Goal: Task Accomplishment & Management: Complete application form

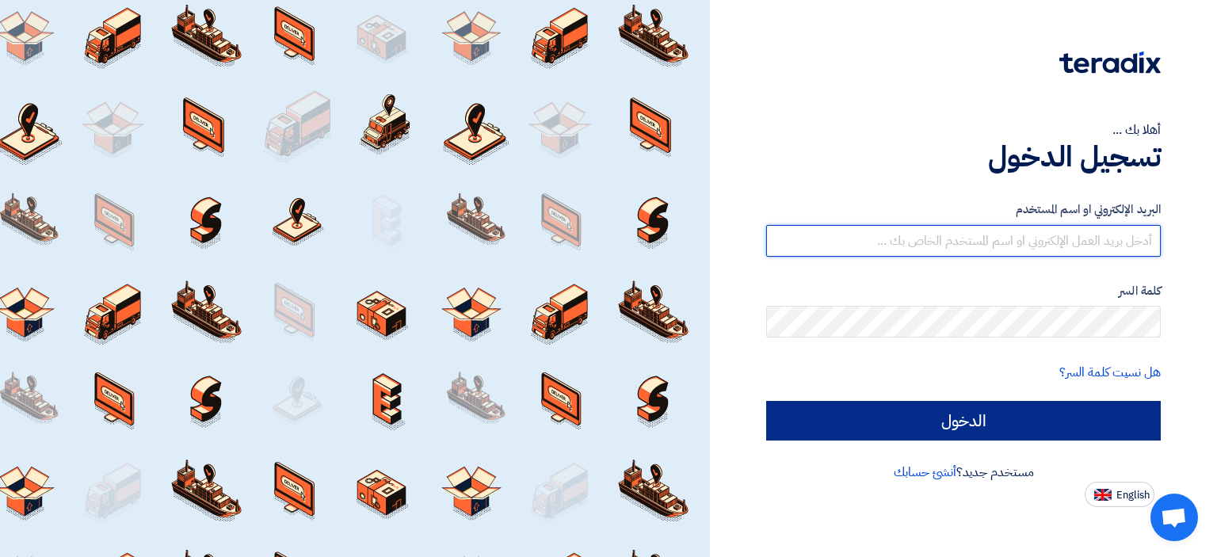
type input "[EMAIL_ADDRESS][DOMAIN_NAME]"
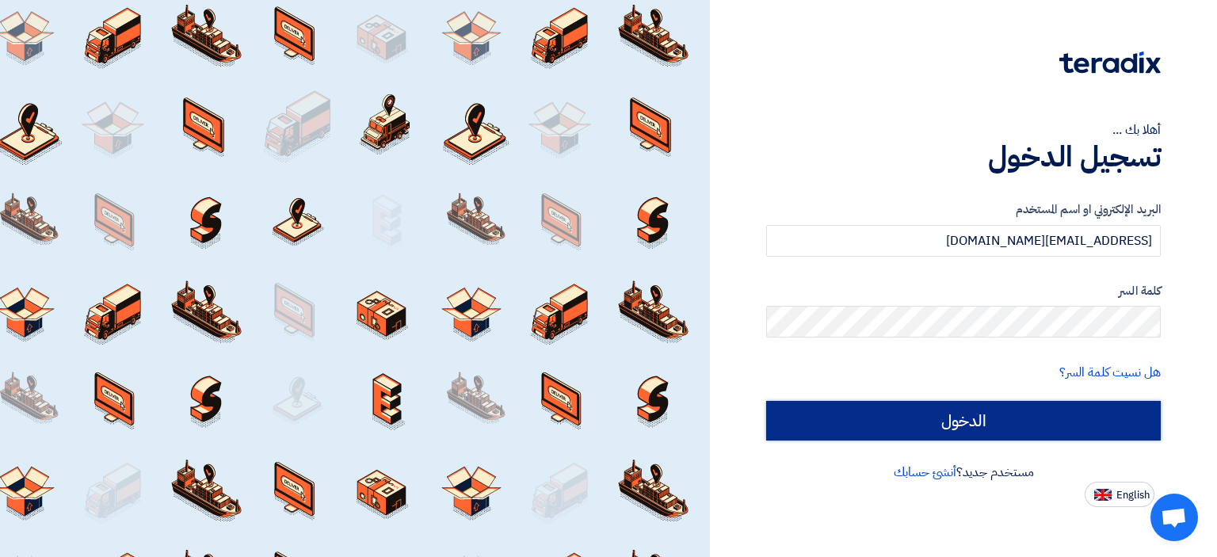
click at [972, 420] on input "الدخول" at bounding box center [963, 421] width 395 height 40
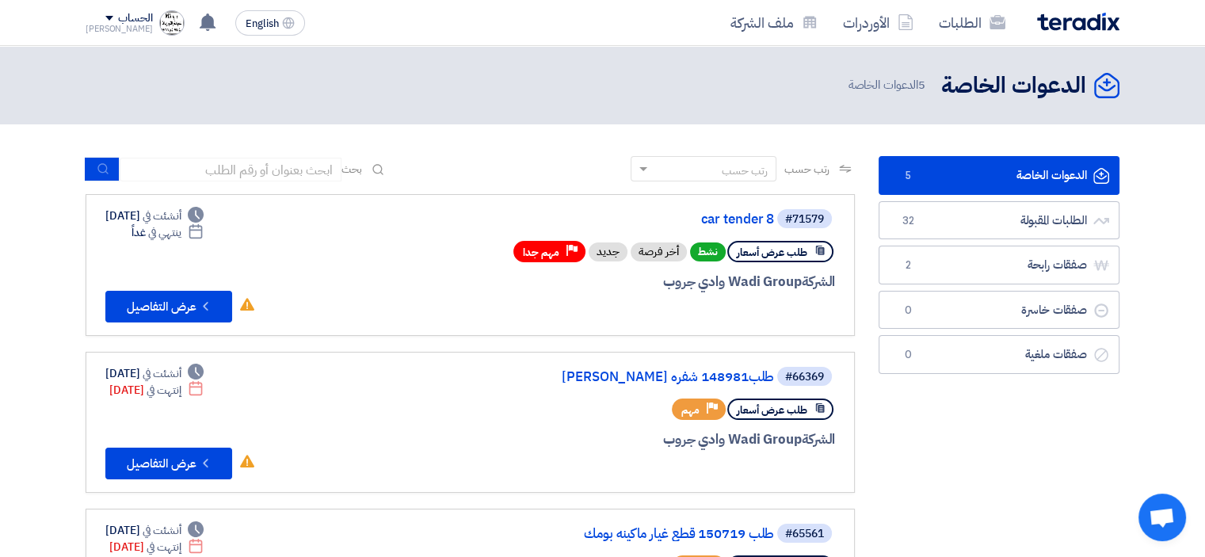
click at [999, 178] on link "الدعوات الخاصة الدعوات الخاصة 5" at bounding box center [999, 175] width 241 height 39
click at [200, 17] on use at bounding box center [208, 21] width 16 height 17
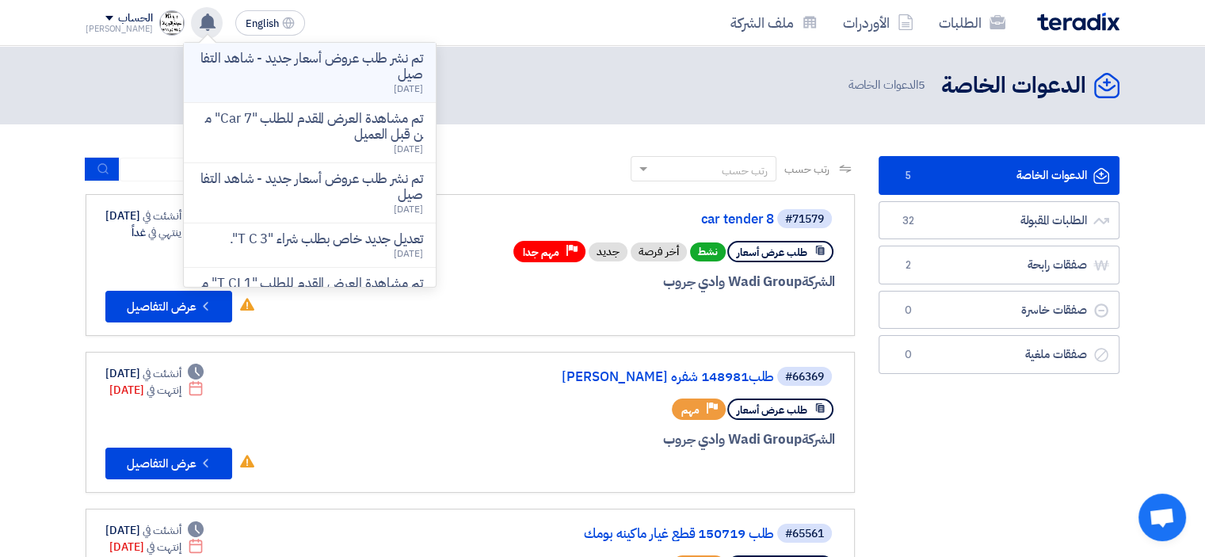
click at [371, 75] on p "تم نشر طلب عروض أسعار جديد - شاهد التفاصيل" at bounding box center [310, 67] width 227 height 32
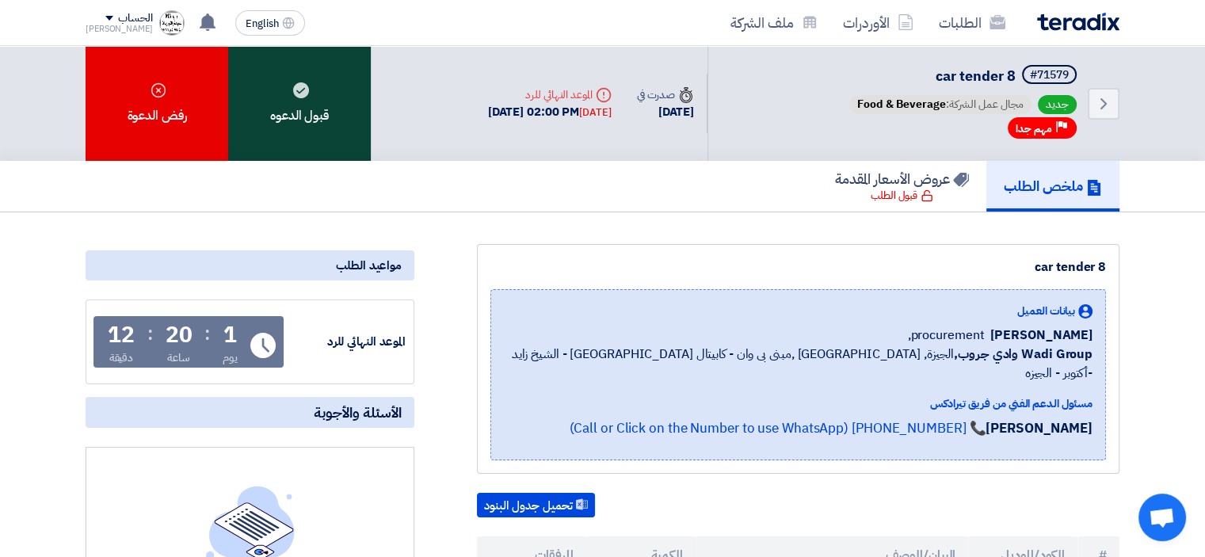
click at [314, 85] on div "قبول الدعوه" at bounding box center [299, 103] width 143 height 115
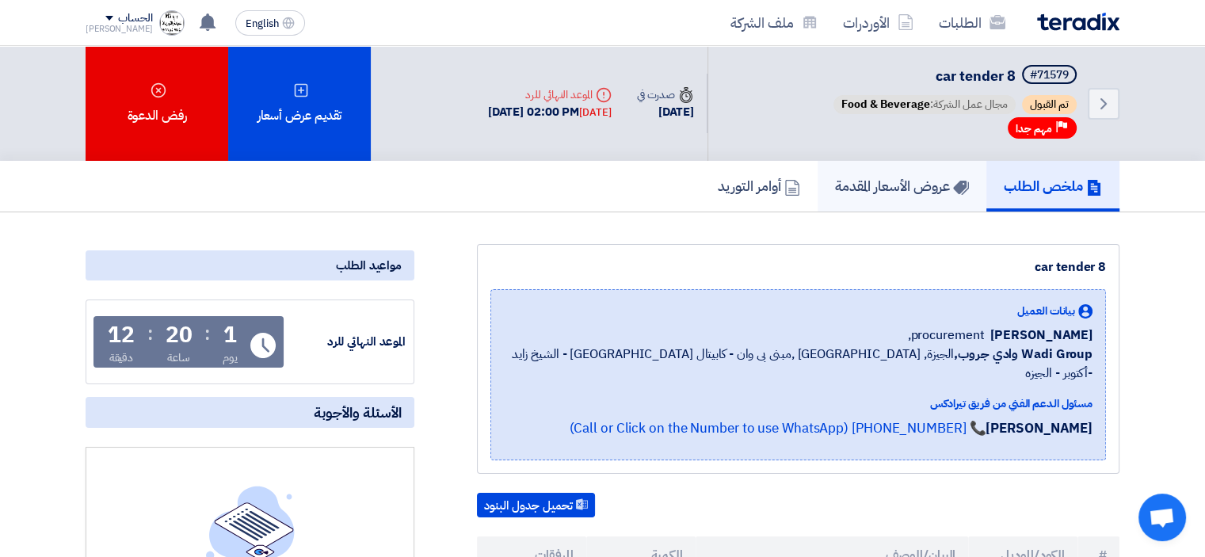
click at [912, 180] on h5 "عروض الأسعار المقدمة" at bounding box center [902, 186] width 134 height 18
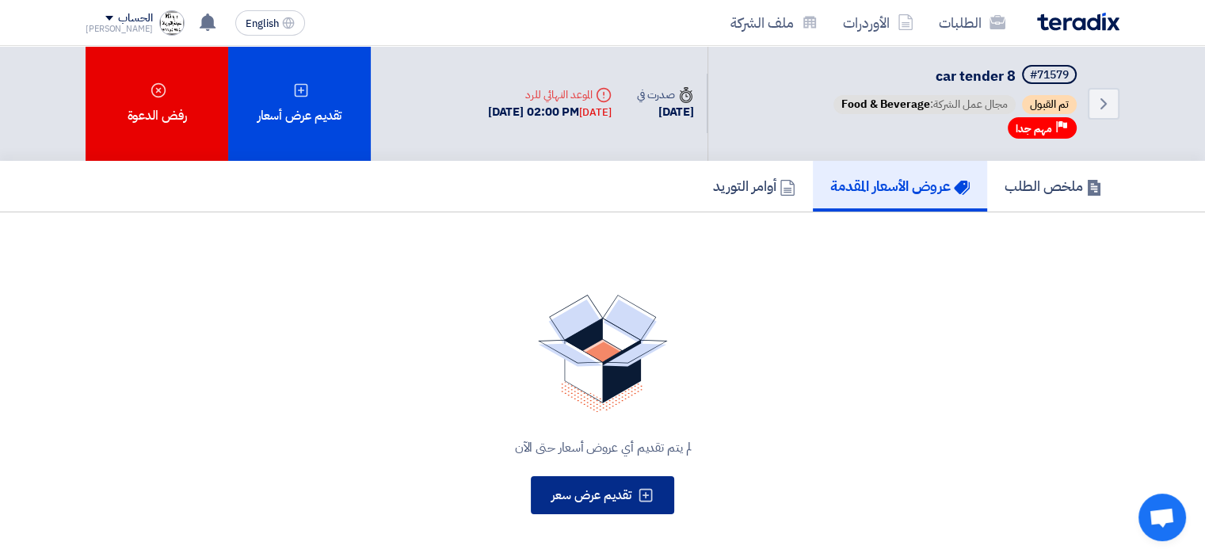
click at [614, 488] on span "تقديم عرض سعر" at bounding box center [592, 495] width 80 height 19
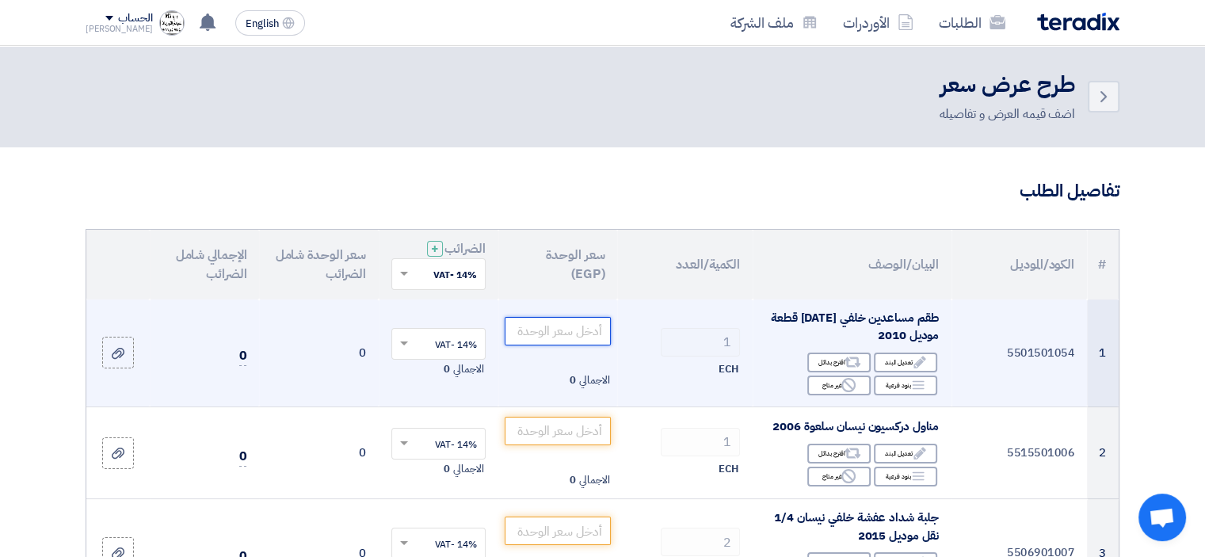
click at [574, 341] on input "number" at bounding box center [558, 331] width 107 height 29
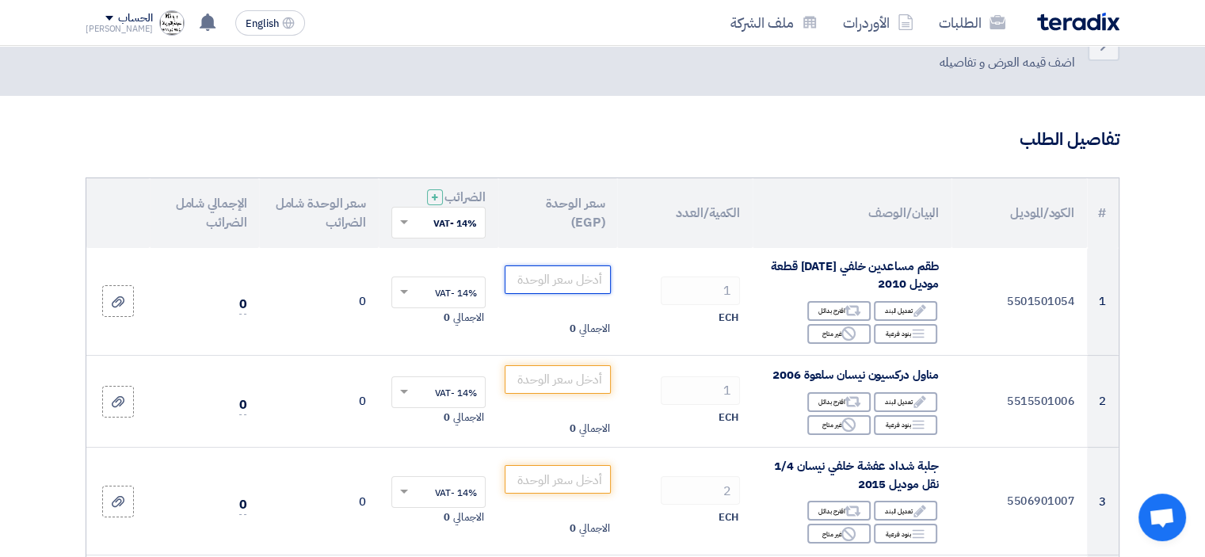
scroll to position [79, 0]
